Goal: Task Accomplishment & Management: Use online tool/utility

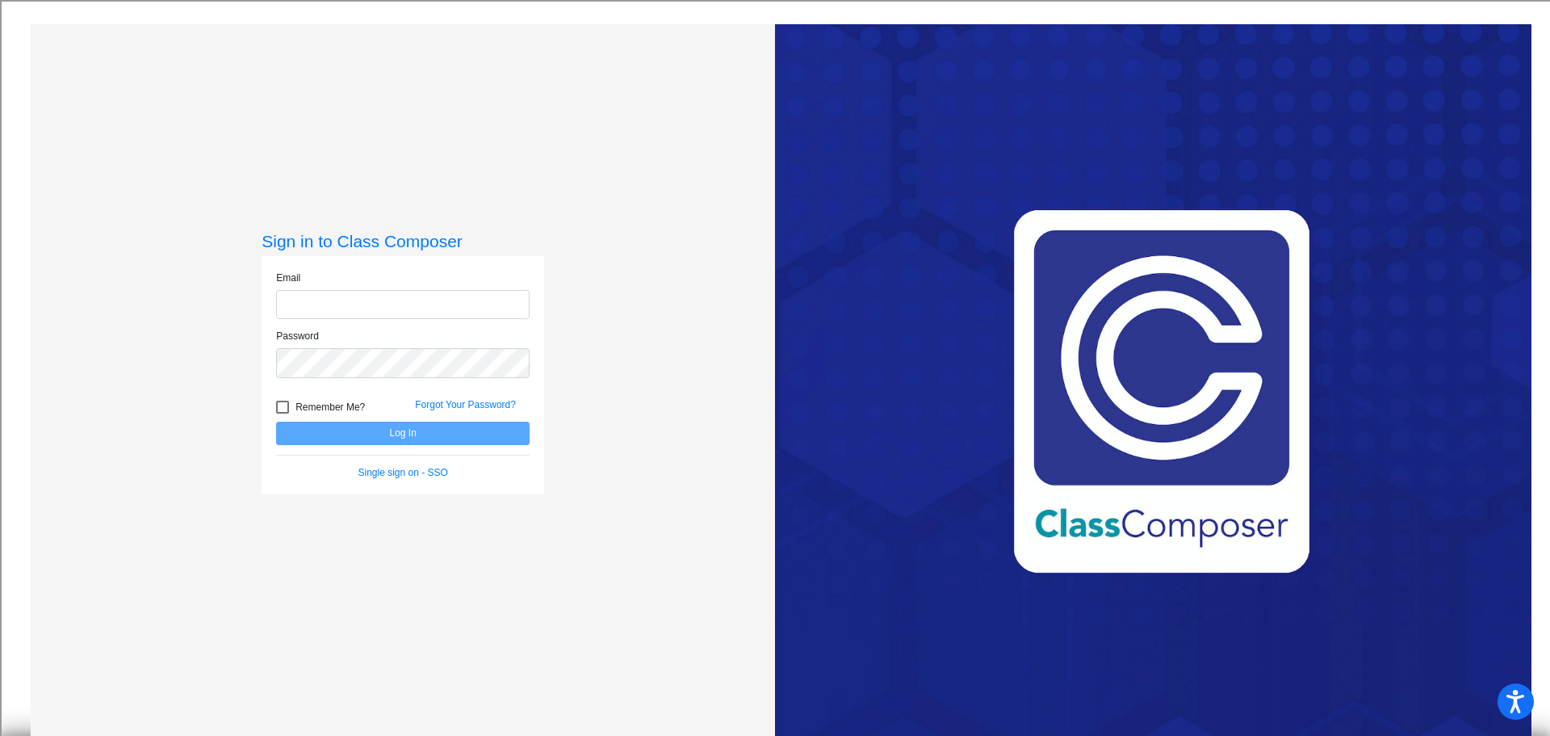
type input "[EMAIL_ADDRESS][DOMAIN_NAME]"
click at [325, 426] on button "Log In" at bounding box center [403, 432] width 254 height 23
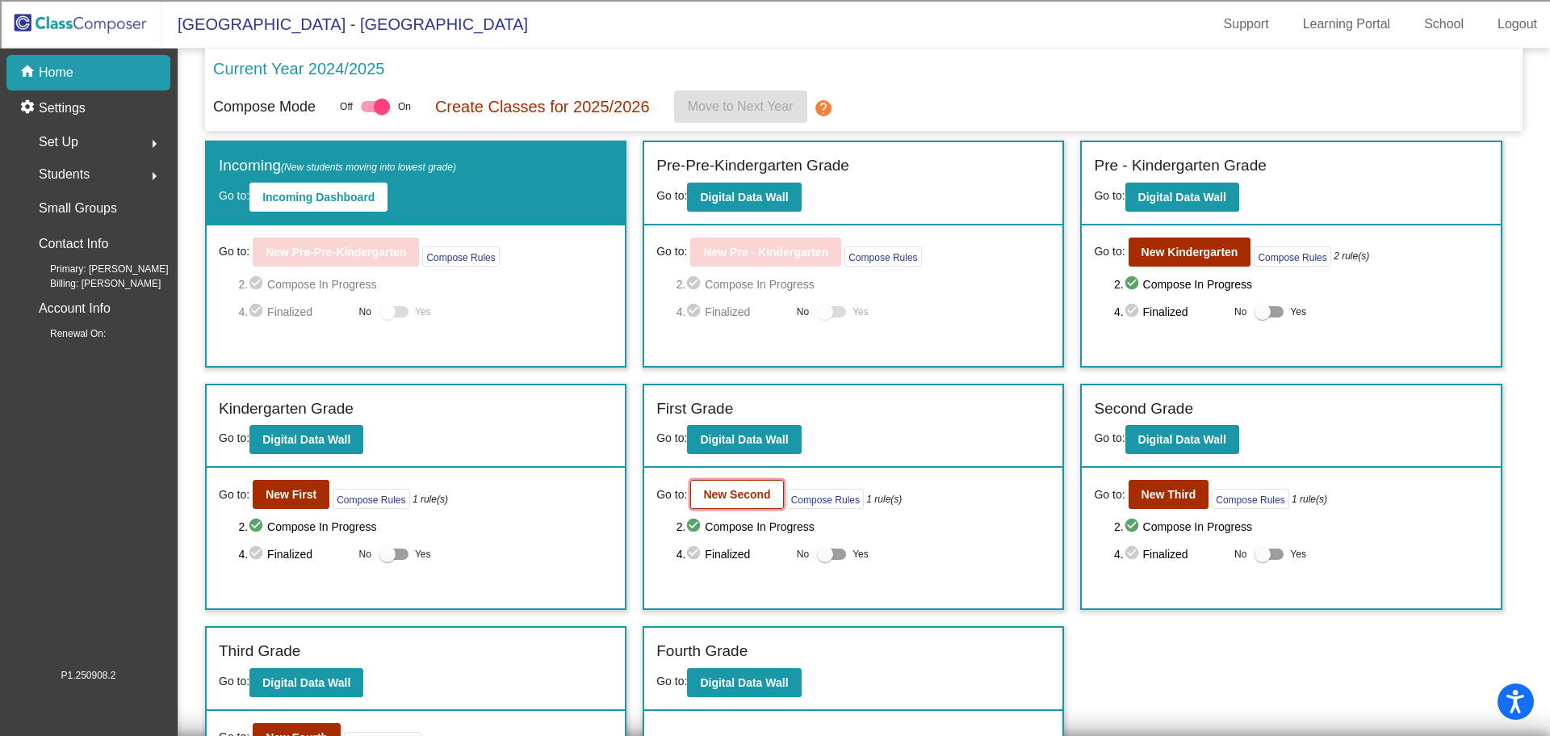
click at [723, 490] on b "New Second" at bounding box center [736, 494] width 67 height 13
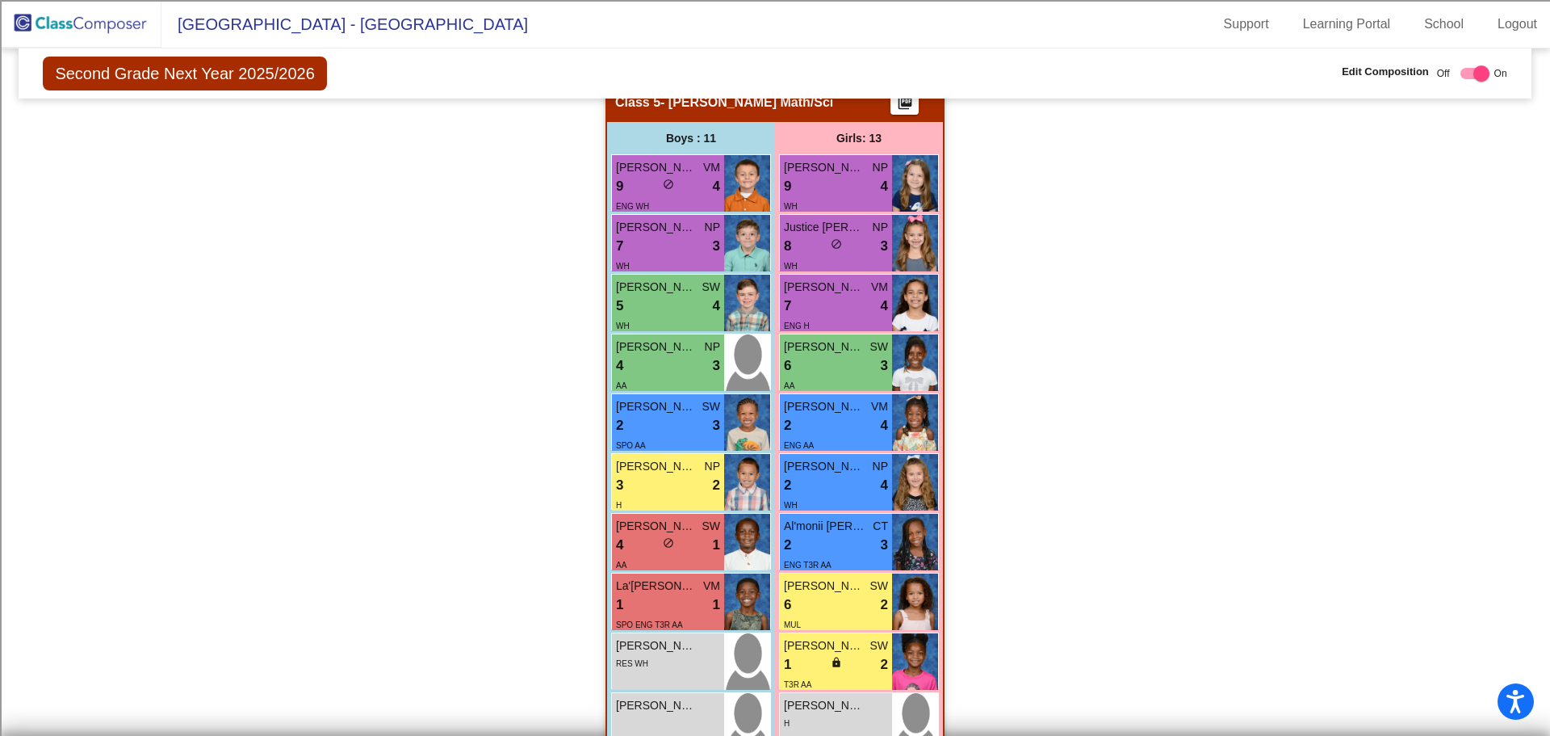
scroll to position [1211, 0]
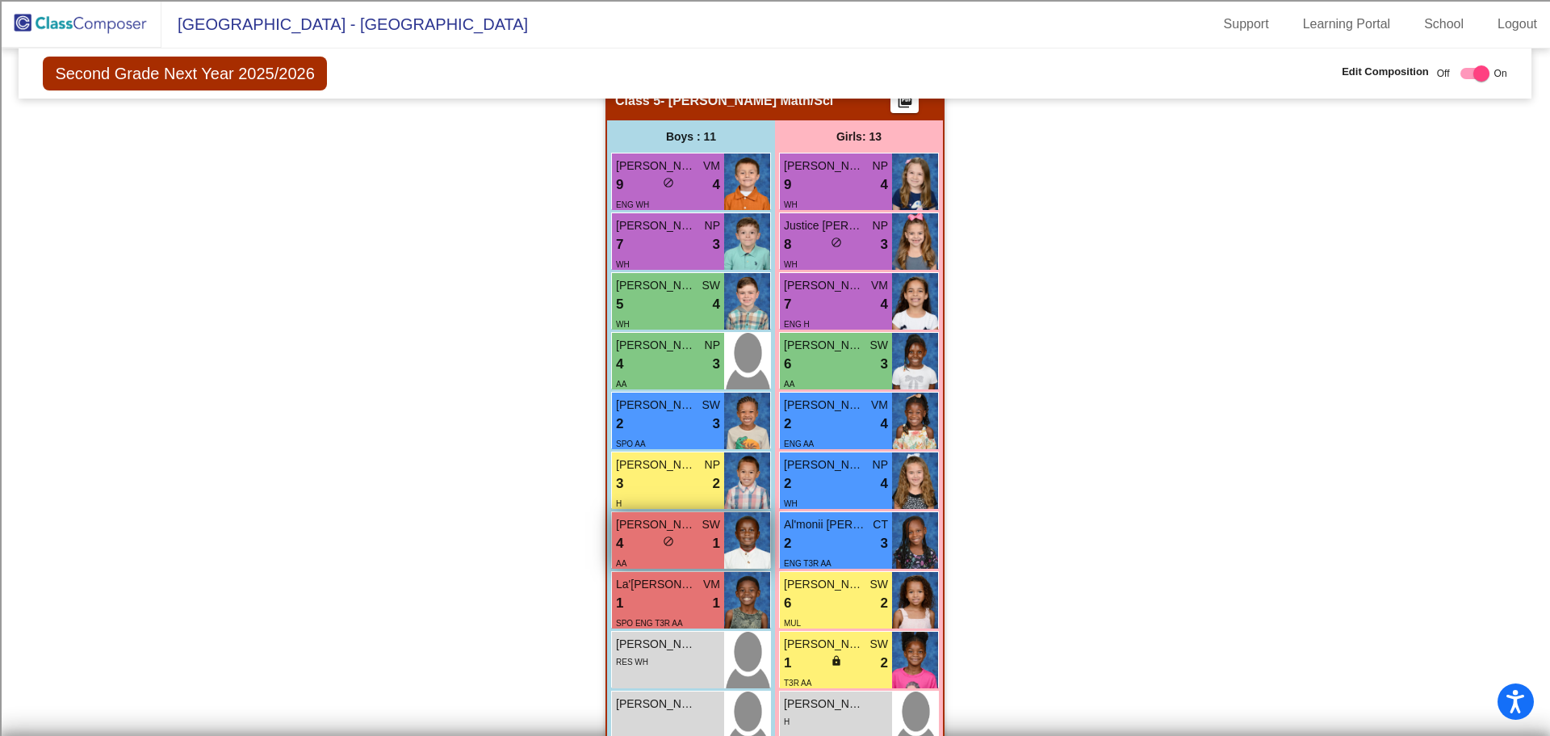
click at [690, 550] on div "4 lock do_not_disturb_alt 1" at bounding box center [668, 543] width 104 height 21
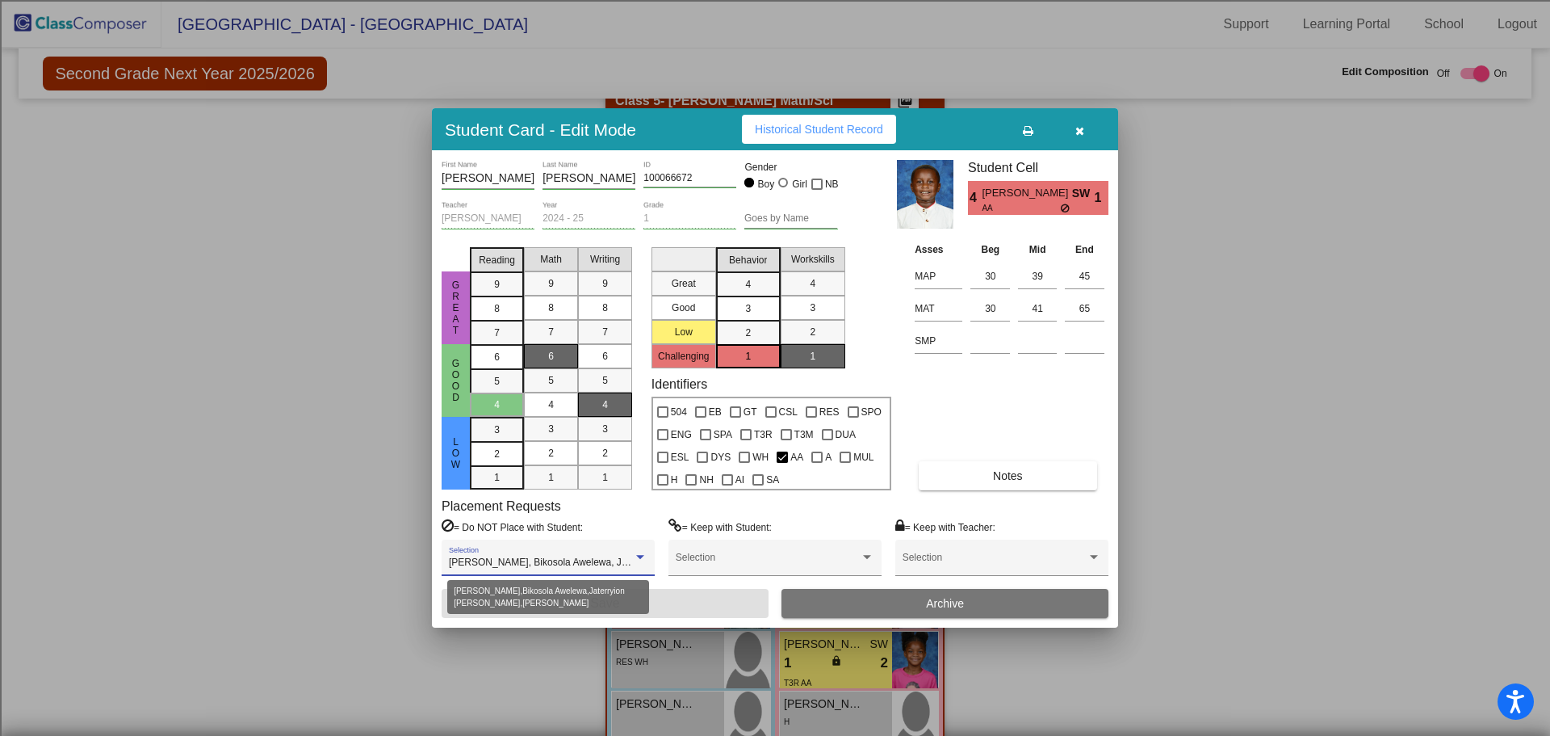
click at [620, 564] on span "[PERSON_NAME], Bikosola Awelewa, Jaterryion [PERSON_NAME], [PERSON_NAME]" at bounding box center [638, 561] width 378 height 11
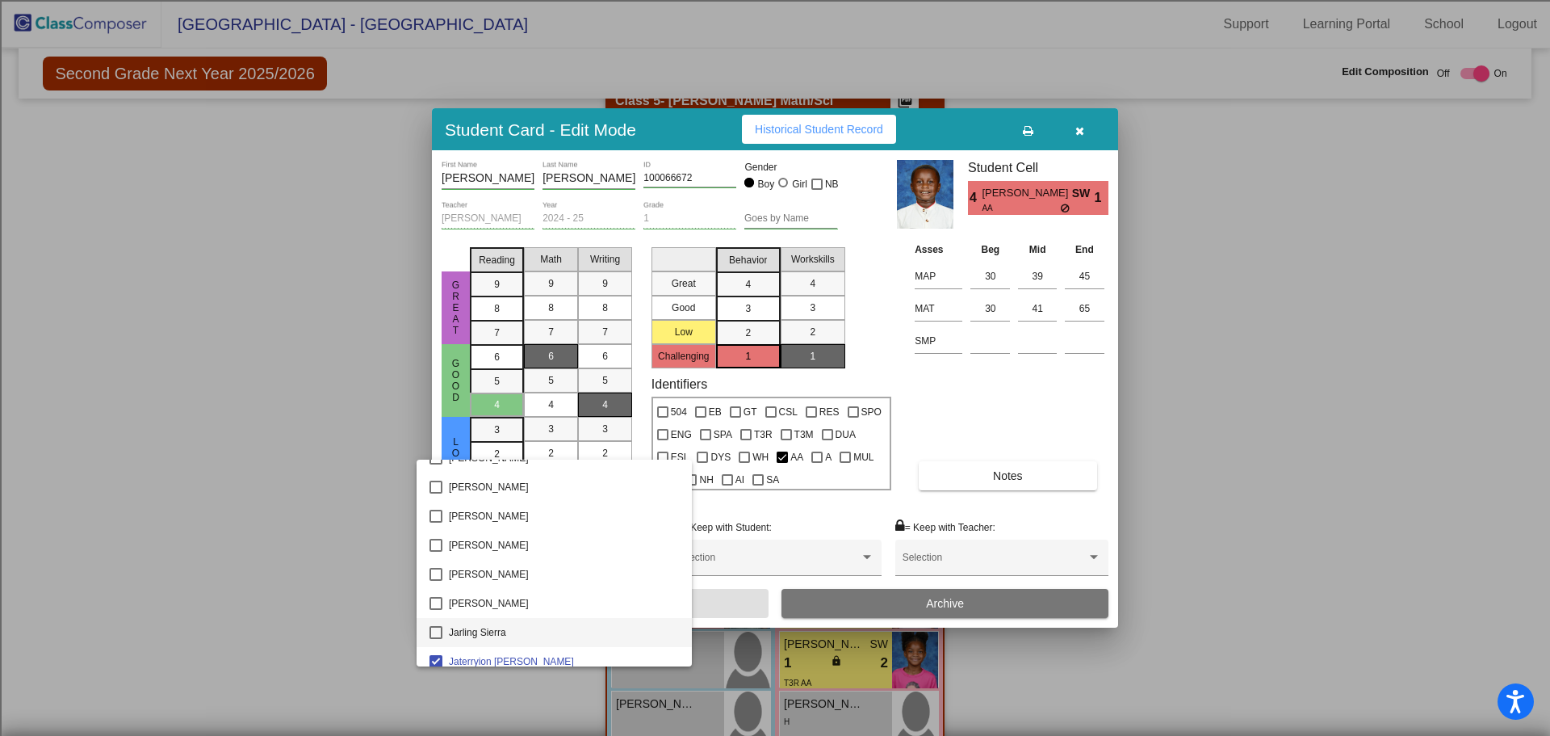
scroll to position [1521, 0]
click at [1390, 357] on div at bounding box center [775, 368] width 1550 height 736
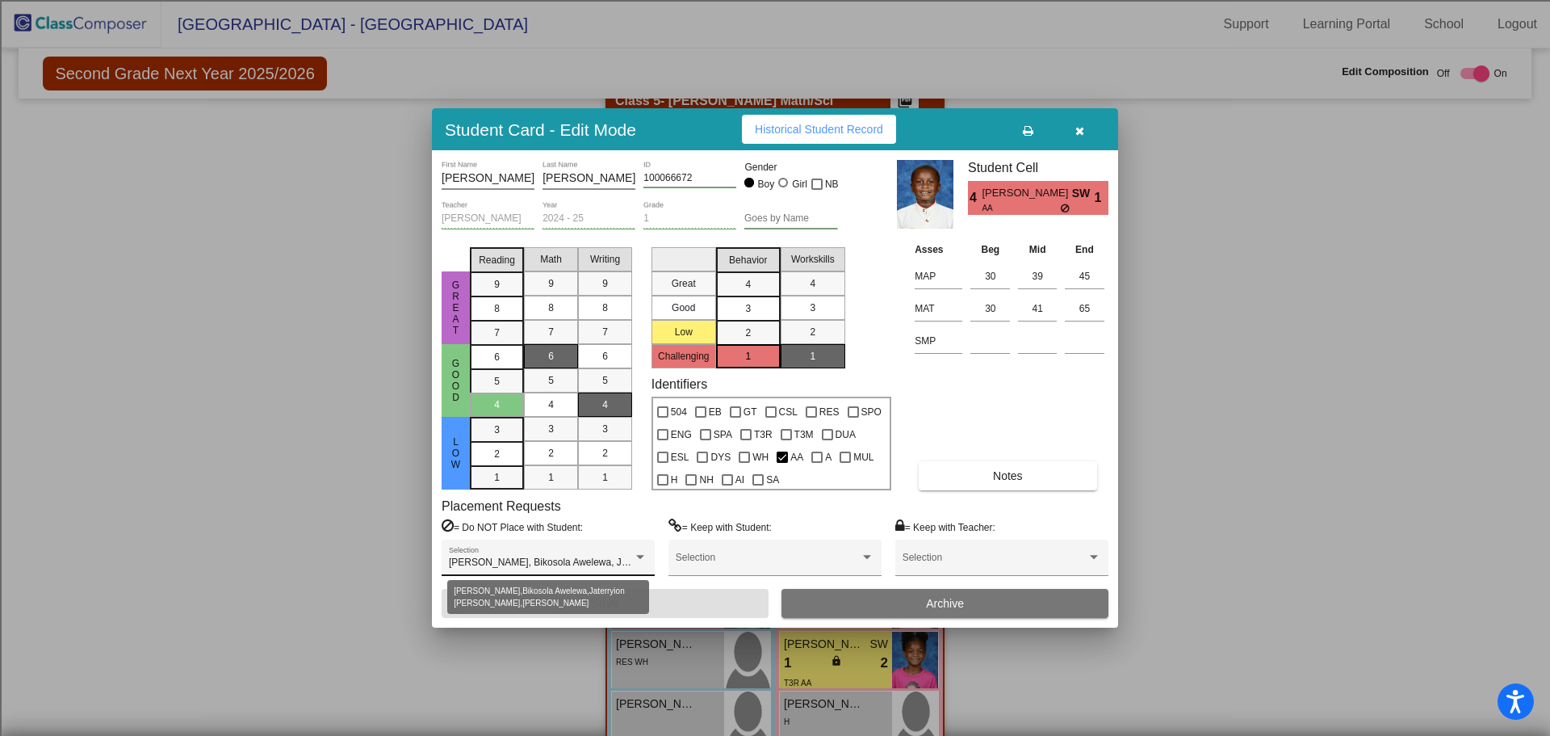
click at [623, 564] on span "[PERSON_NAME], Bikosola Awelewa, Jaterryion [PERSON_NAME], [PERSON_NAME]" at bounding box center [638, 561] width 378 height 11
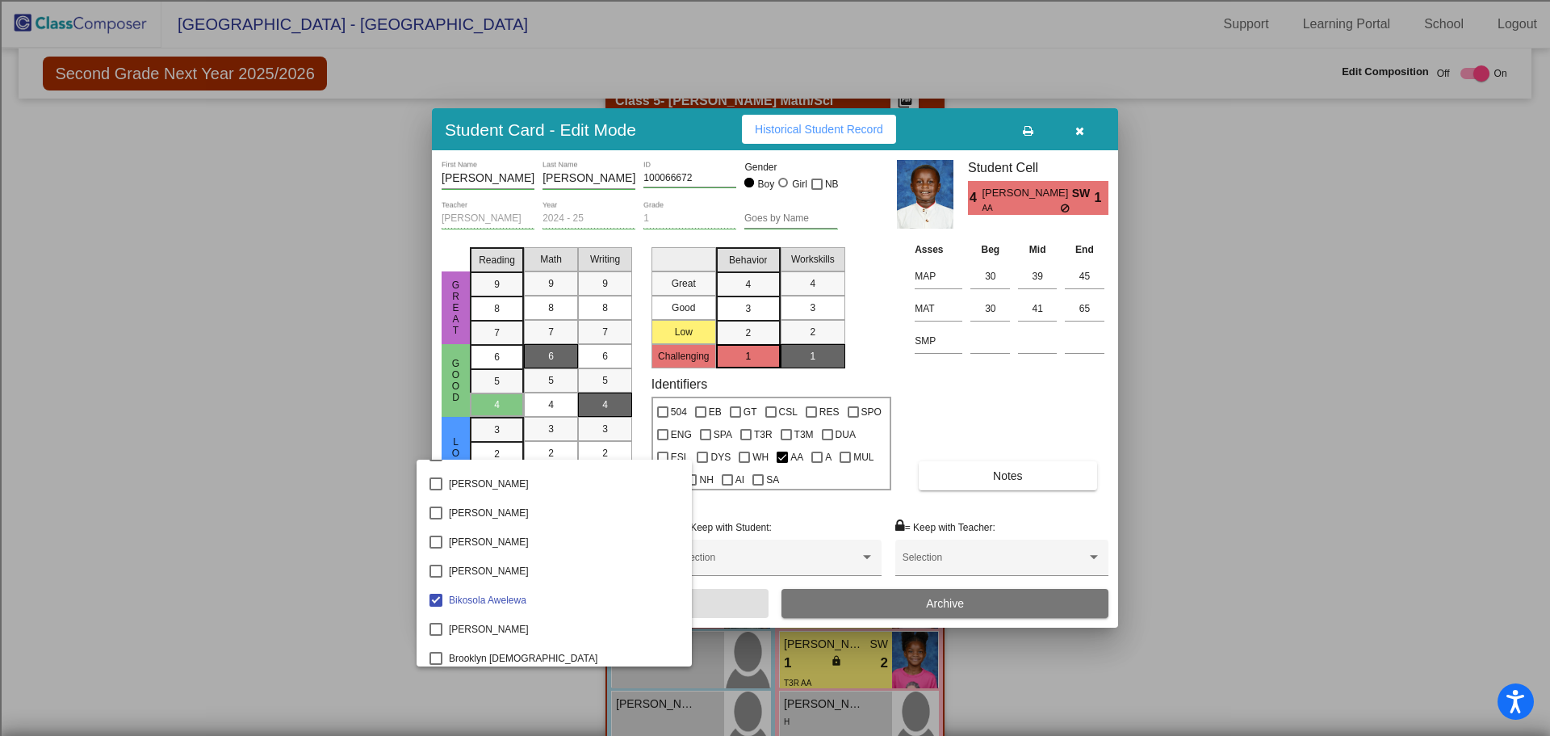
scroll to position [565, 0]
click at [439, 520] on mat-pseudo-checkbox at bounding box center [436, 519] width 13 height 13
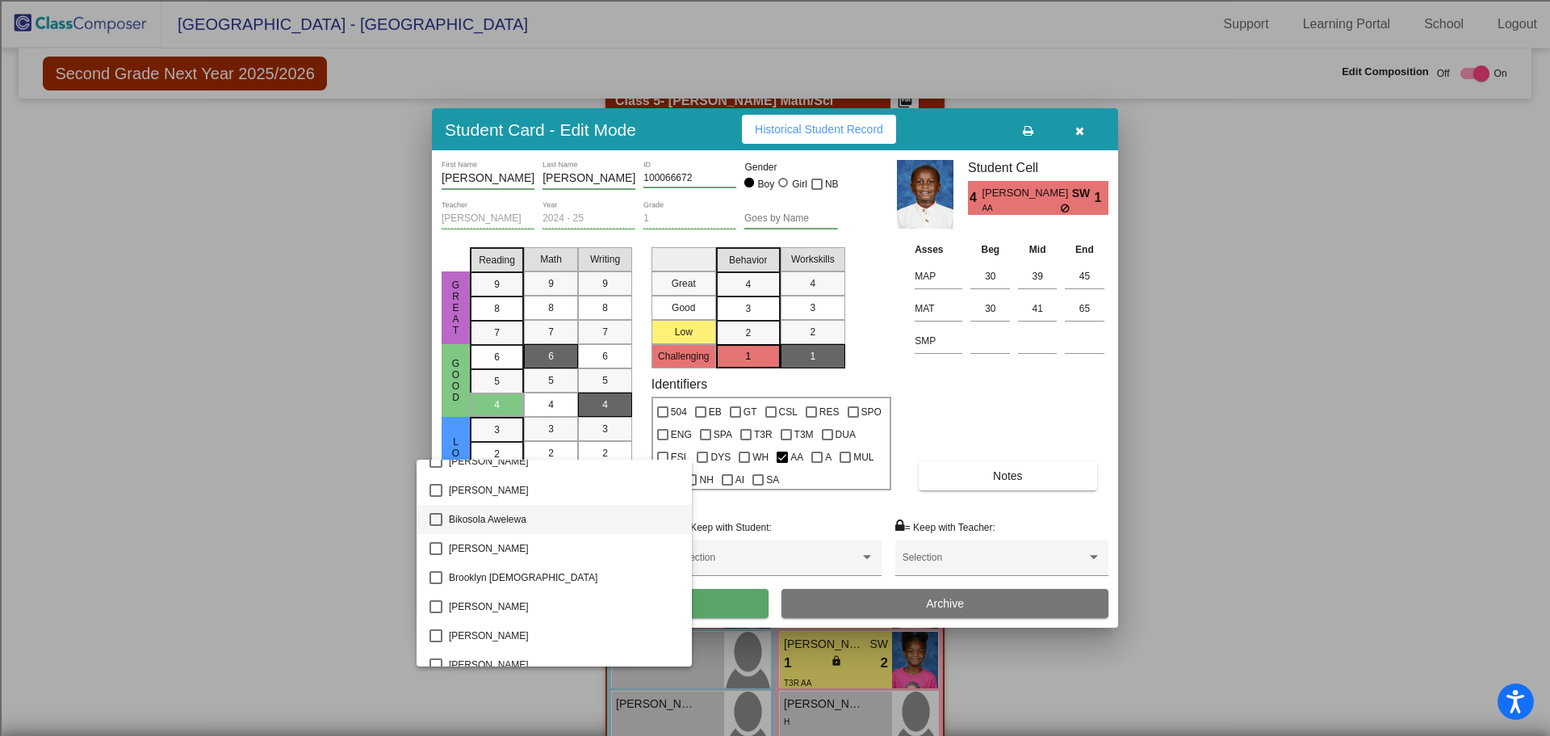
click at [744, 608] on div at bounding box center [775, 368] width 1550 height 736
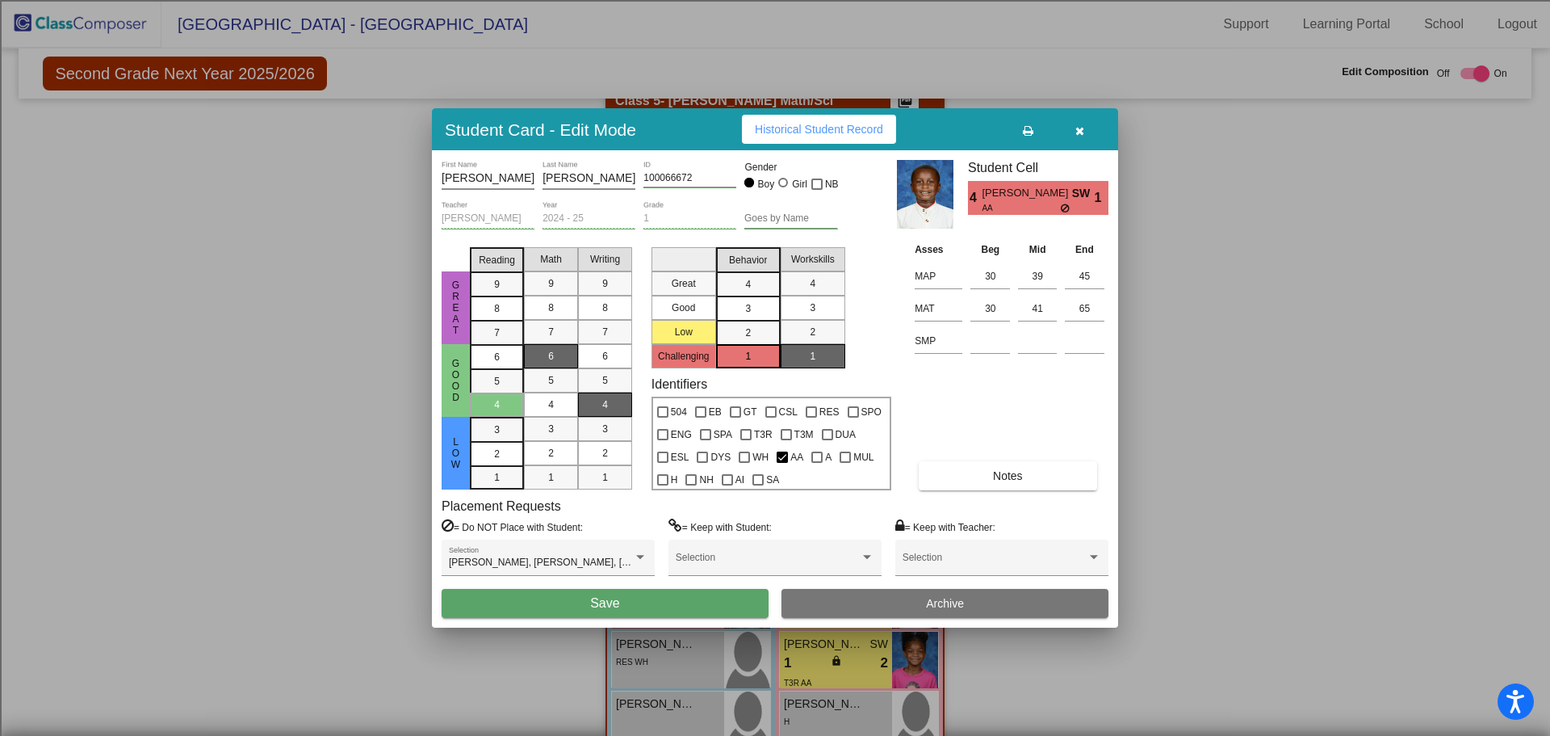
click at [683, 609] on button "Save" at bounding box center [605, 603] width 327 height 29
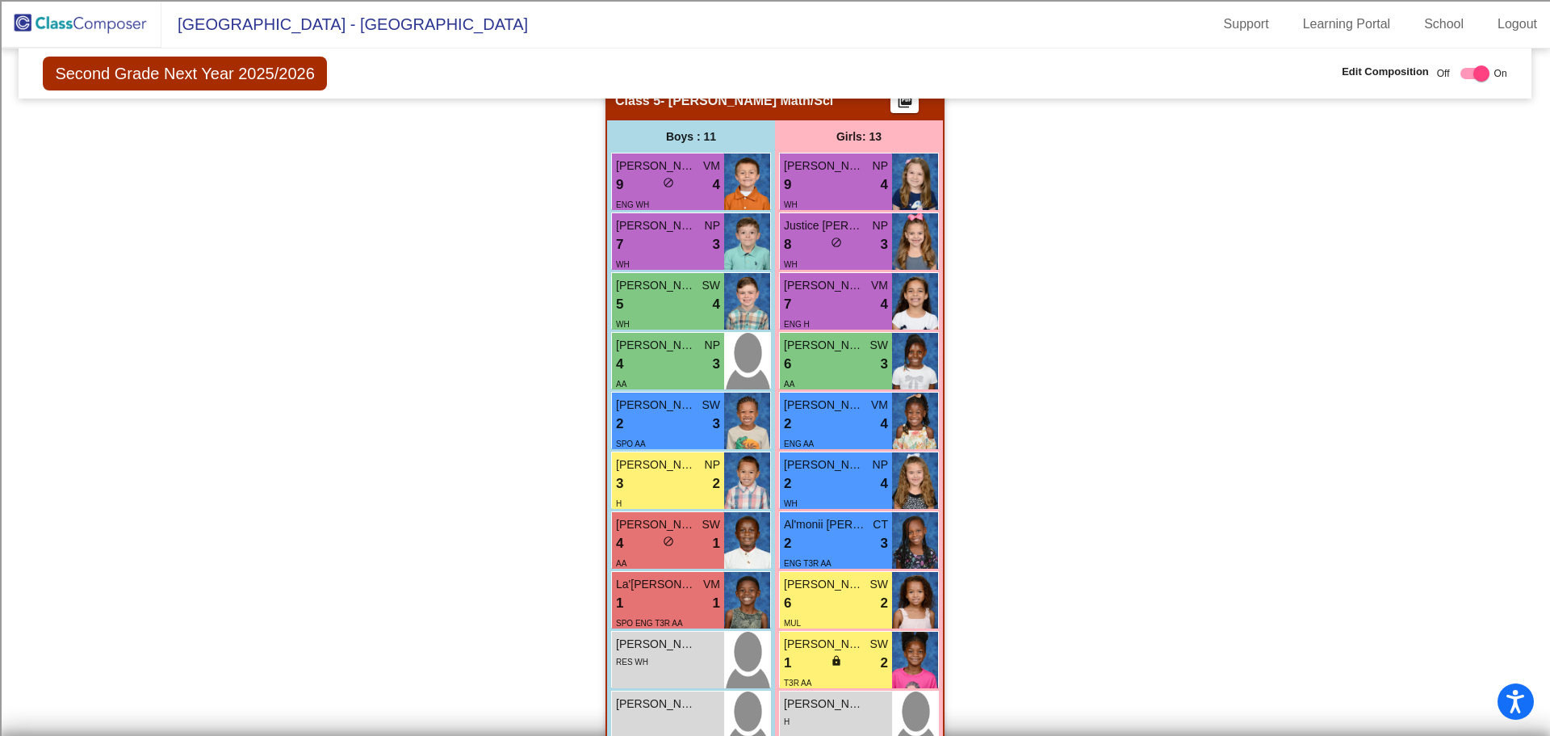
click at [1105, 439] on div "Hallway - Hallway Class picture_as_pdf Add Student First Name Last Name Student…" at bounding box center [775, 109] width 1488 height 1691
